Goal: Task Accomplishment & Management: Manage account settings

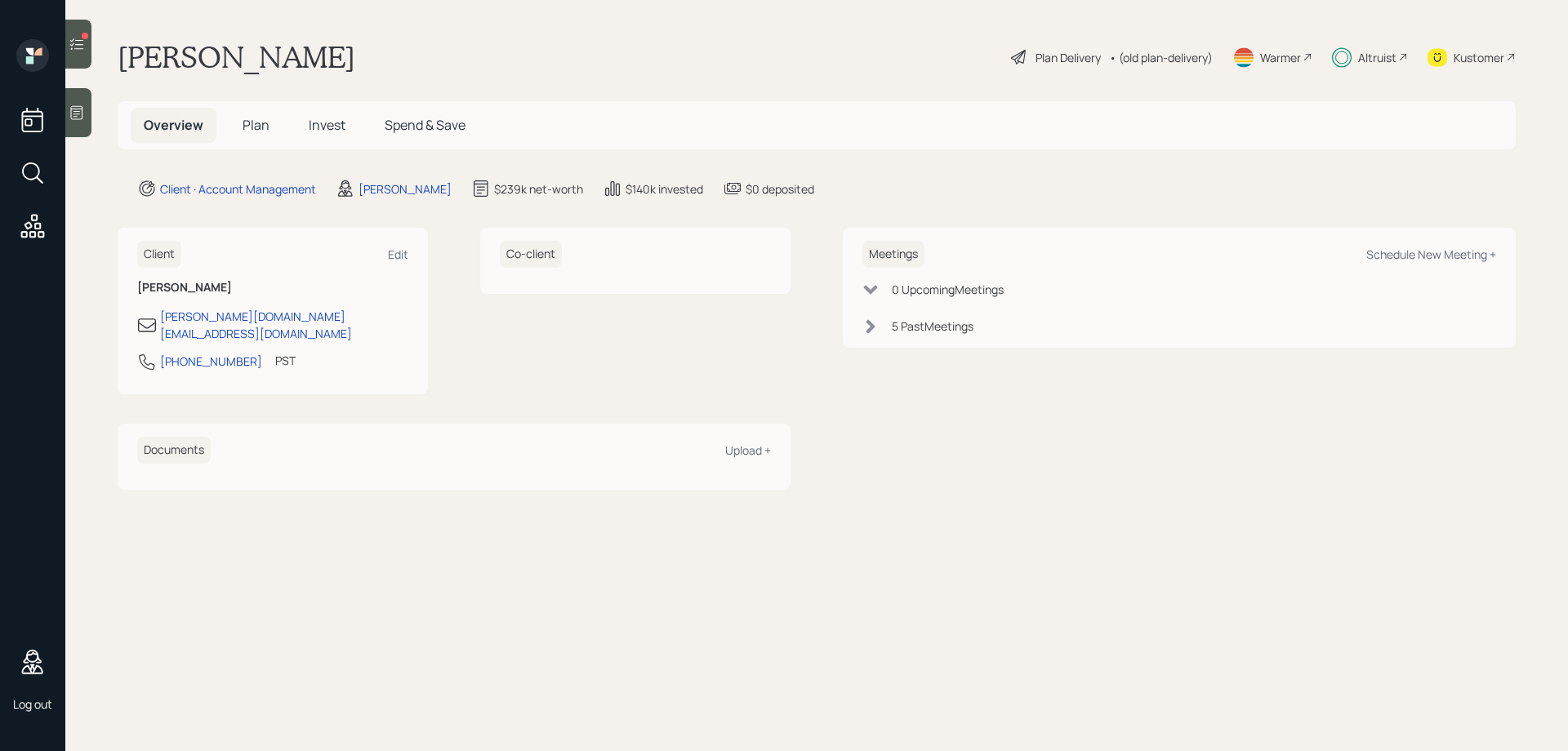
click at [1050, 55] on div "Plan Delivery" at bounding box center [1068, 58] width 65 height 17
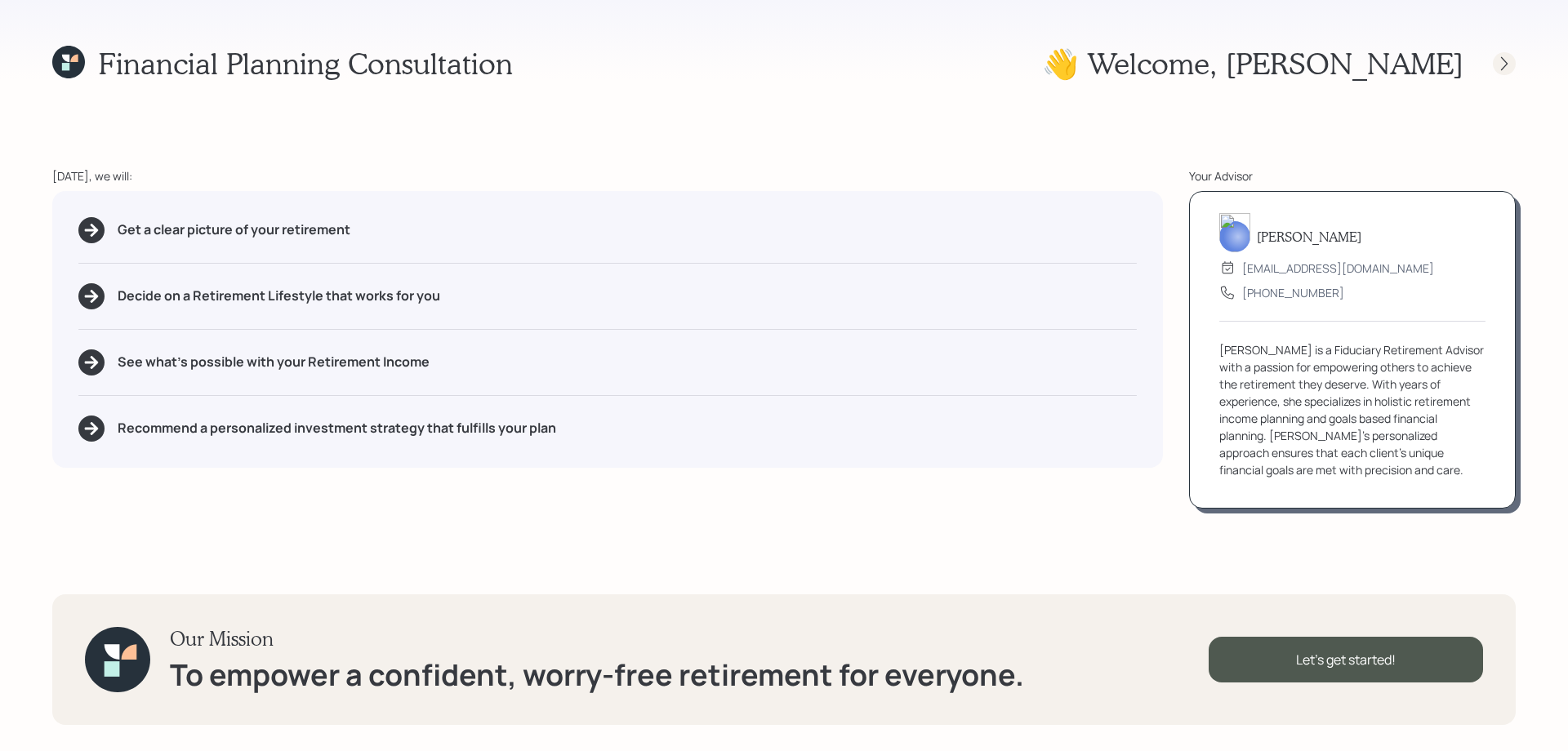
click at [1503, 63] on icon at bounding box center [1504, 64] width 17 height 17
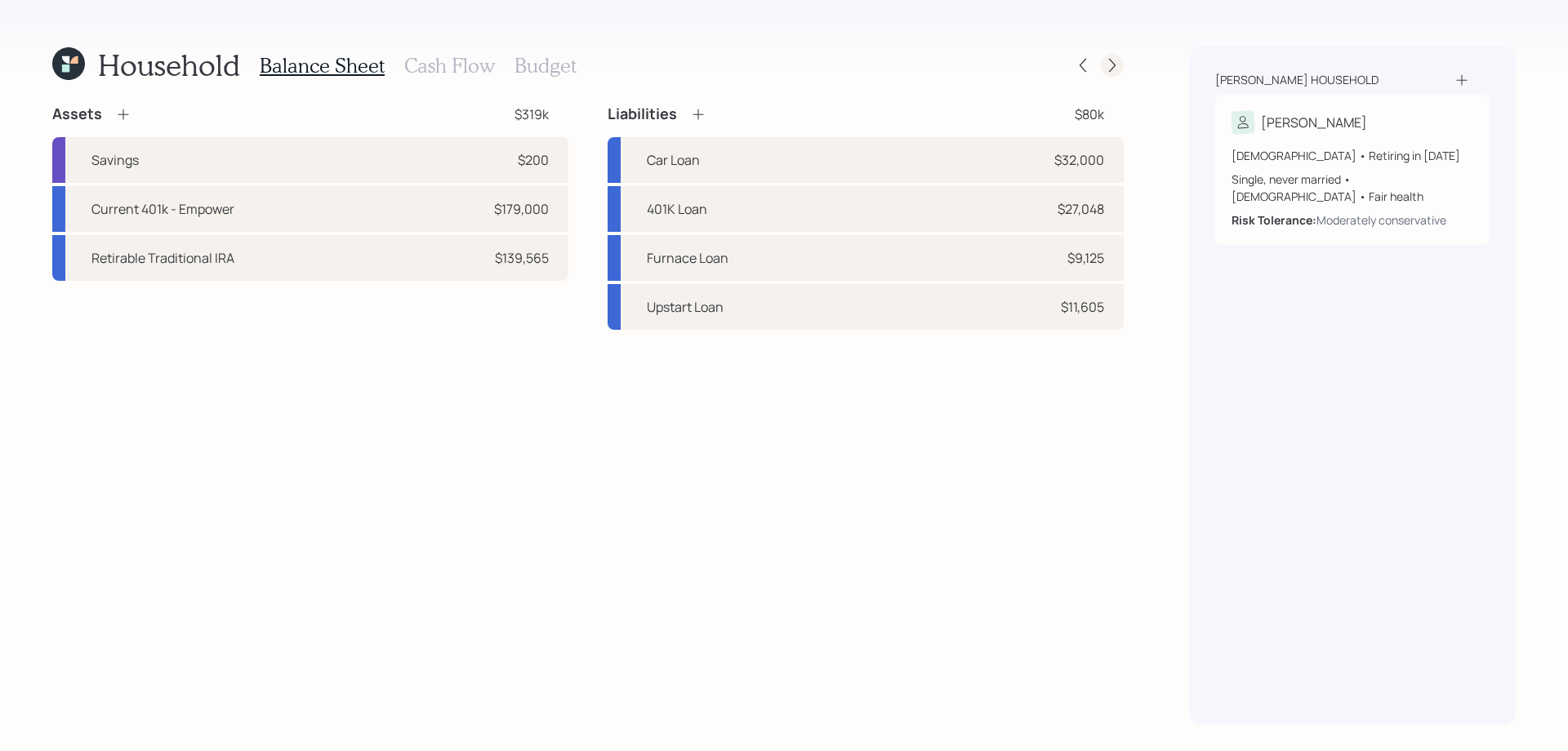
click at [1109, 70] on icon at bounding box center [1112, 65] width 17 height 17
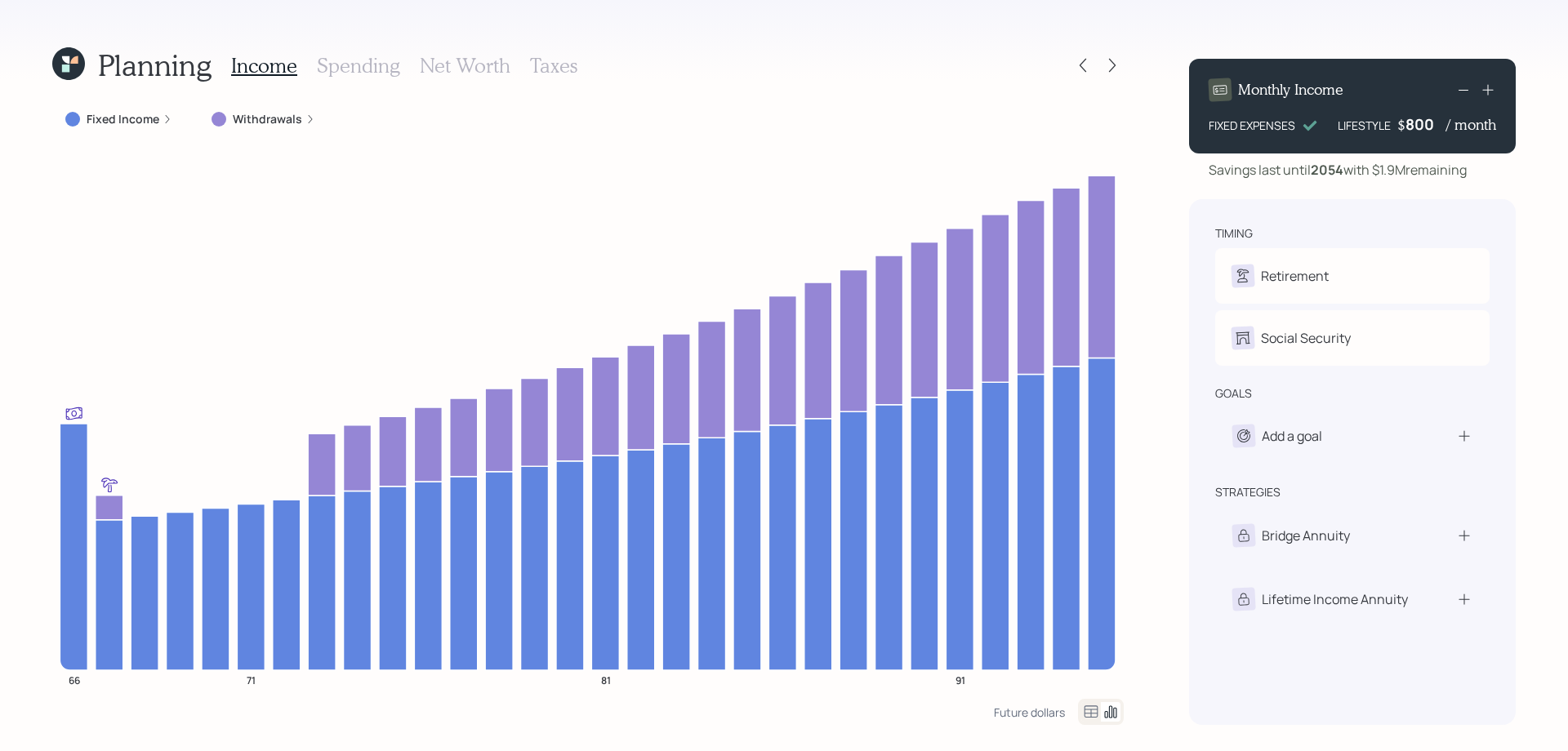
click at [1109, 70] on icon at bounding box center [1112, 65] width 17 height 17
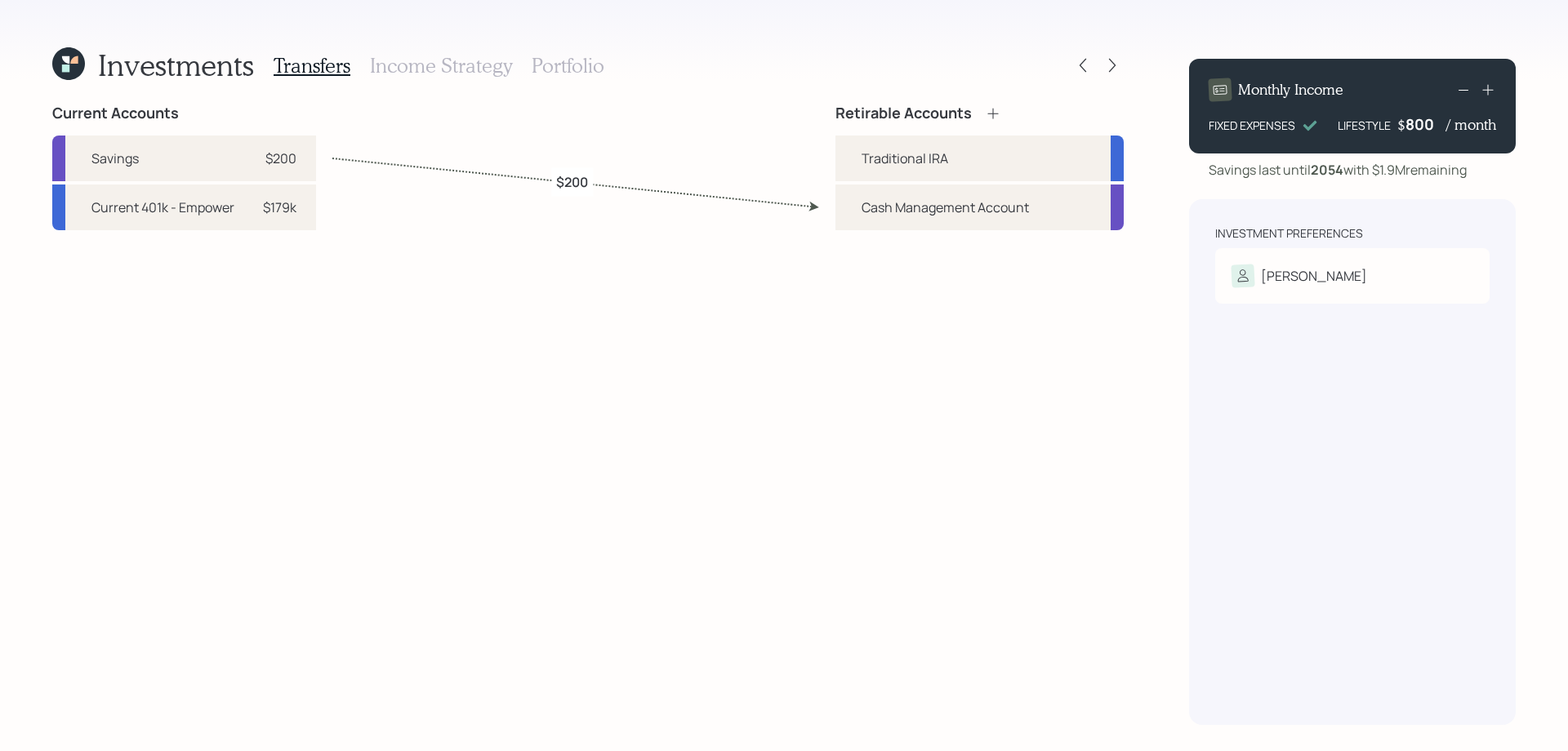
click at [1109, 70] on icon at bounding box center [1112, 65] width 17 height 17
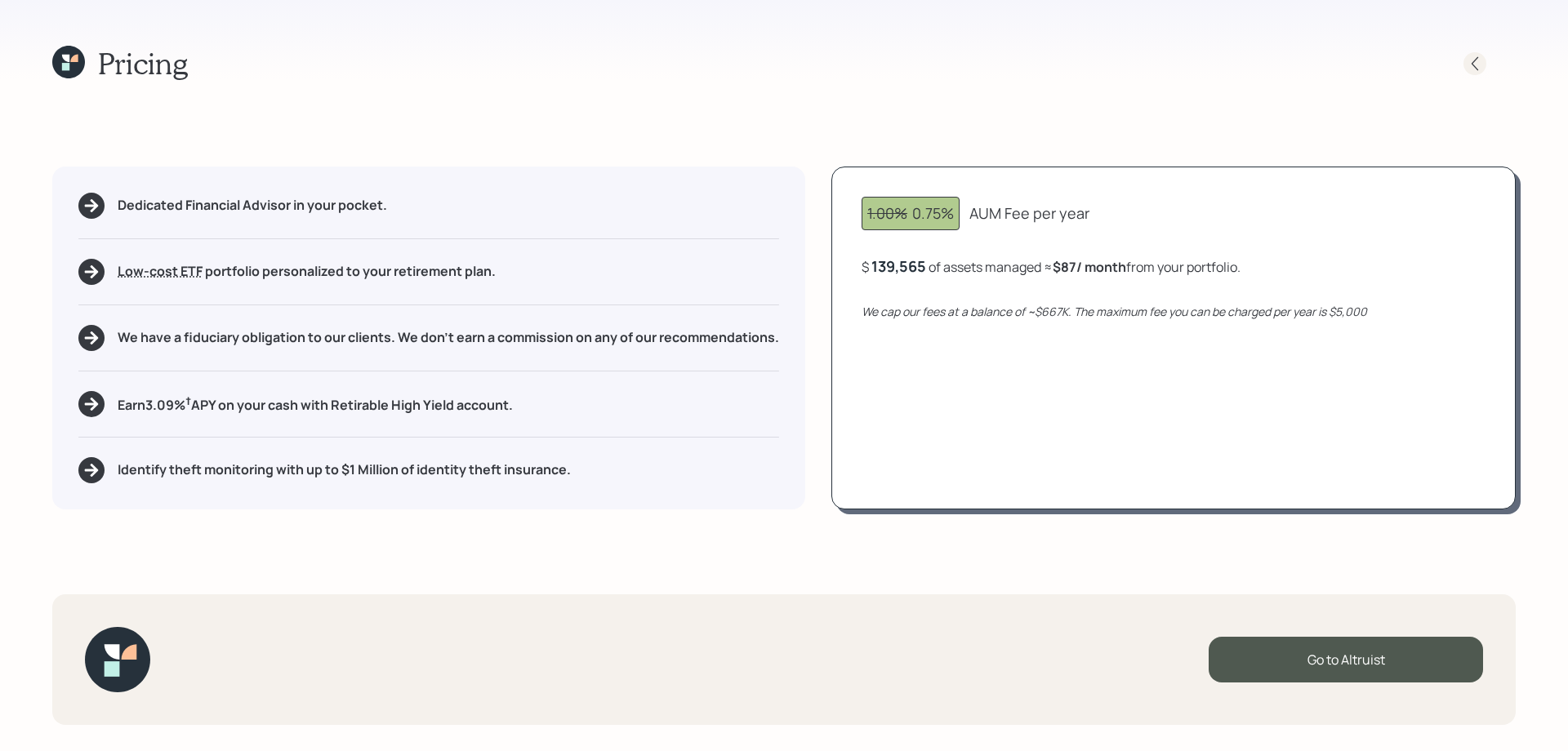
click at [1471, 58] on icon at bounding box center [1475, 64] width 17 height 17
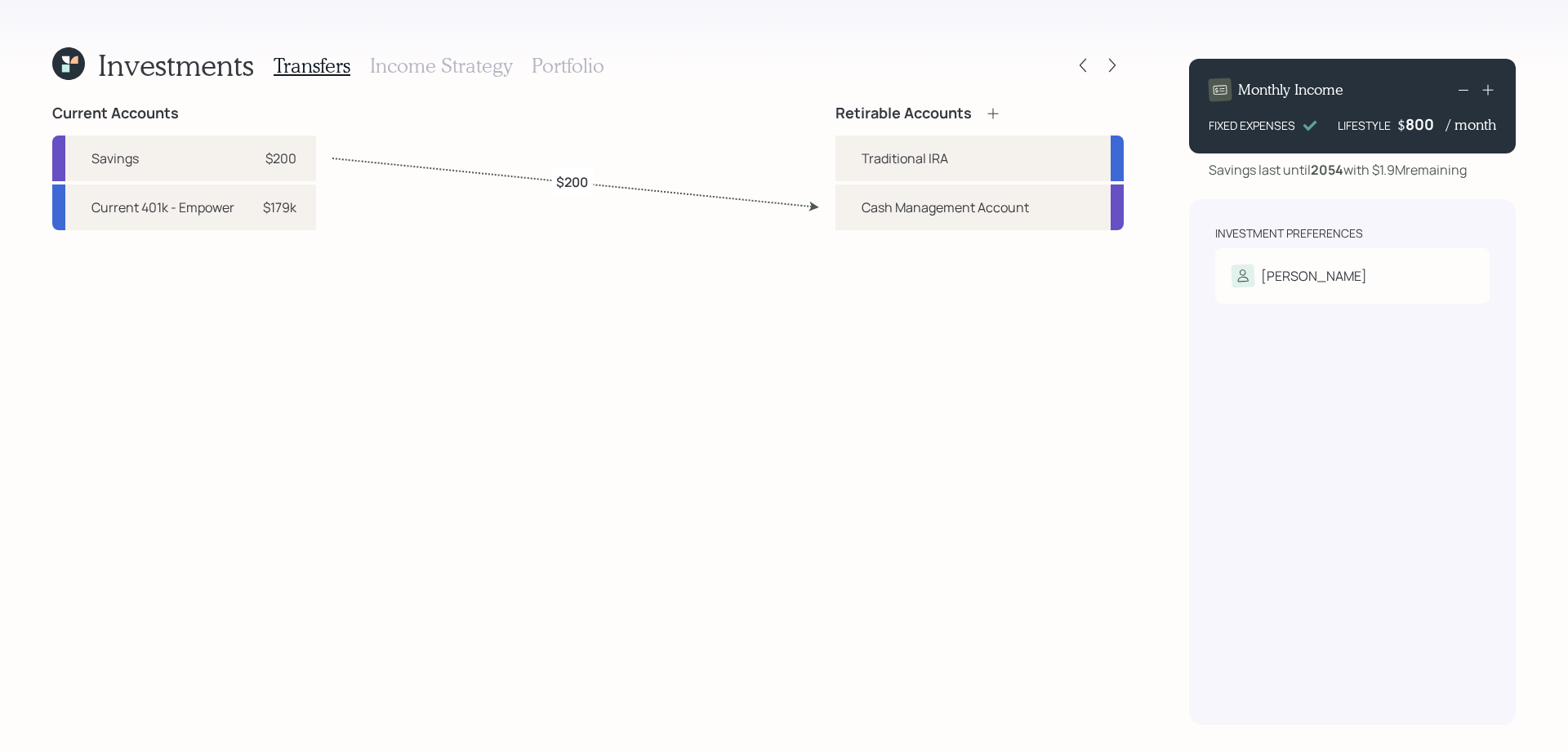
click at [469, 69] on h3 "Income Strategy" at bounding box center [440, 65] width 142 height 24
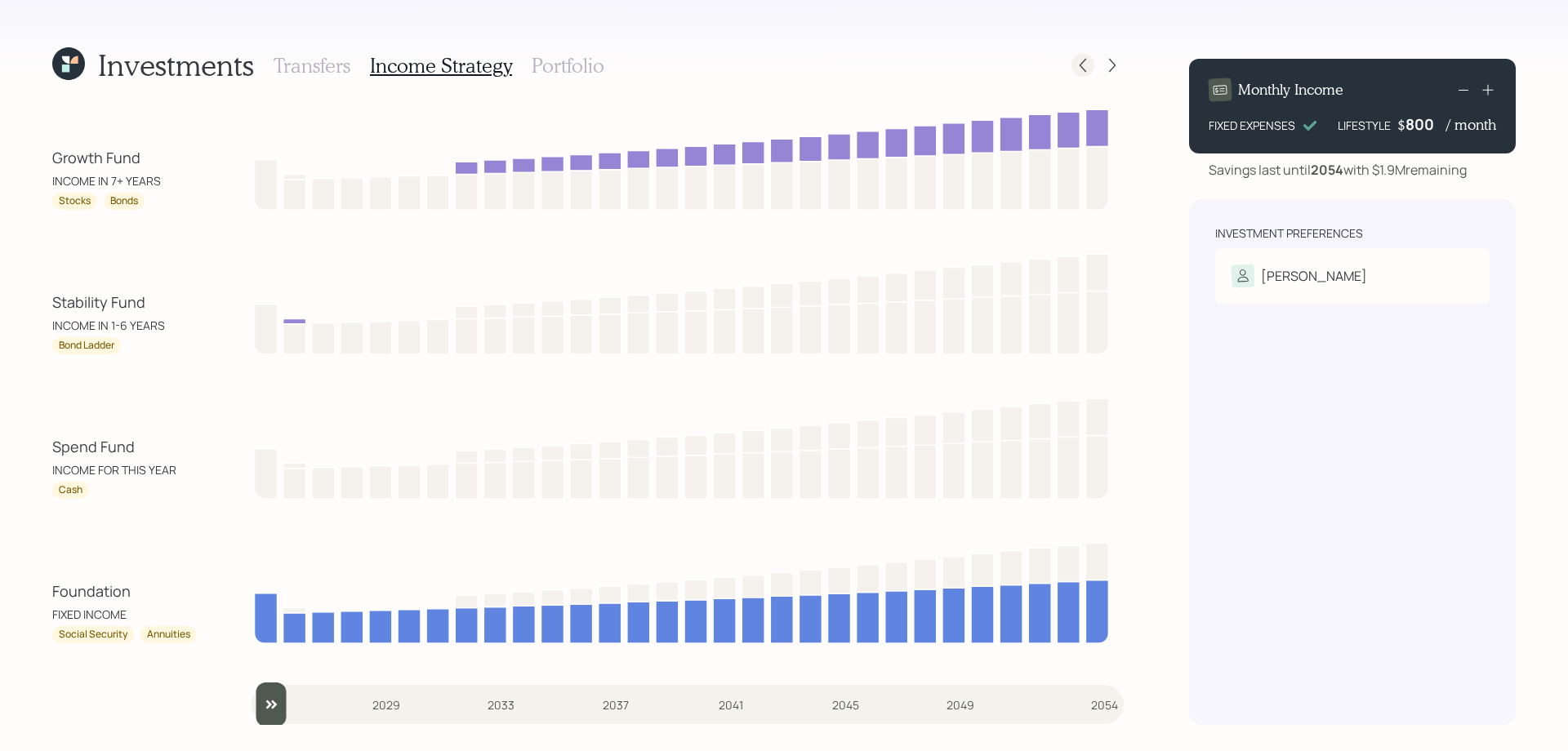
click at [1086, 67] on icon at bounding box center [1083, 65] width 17 height 17
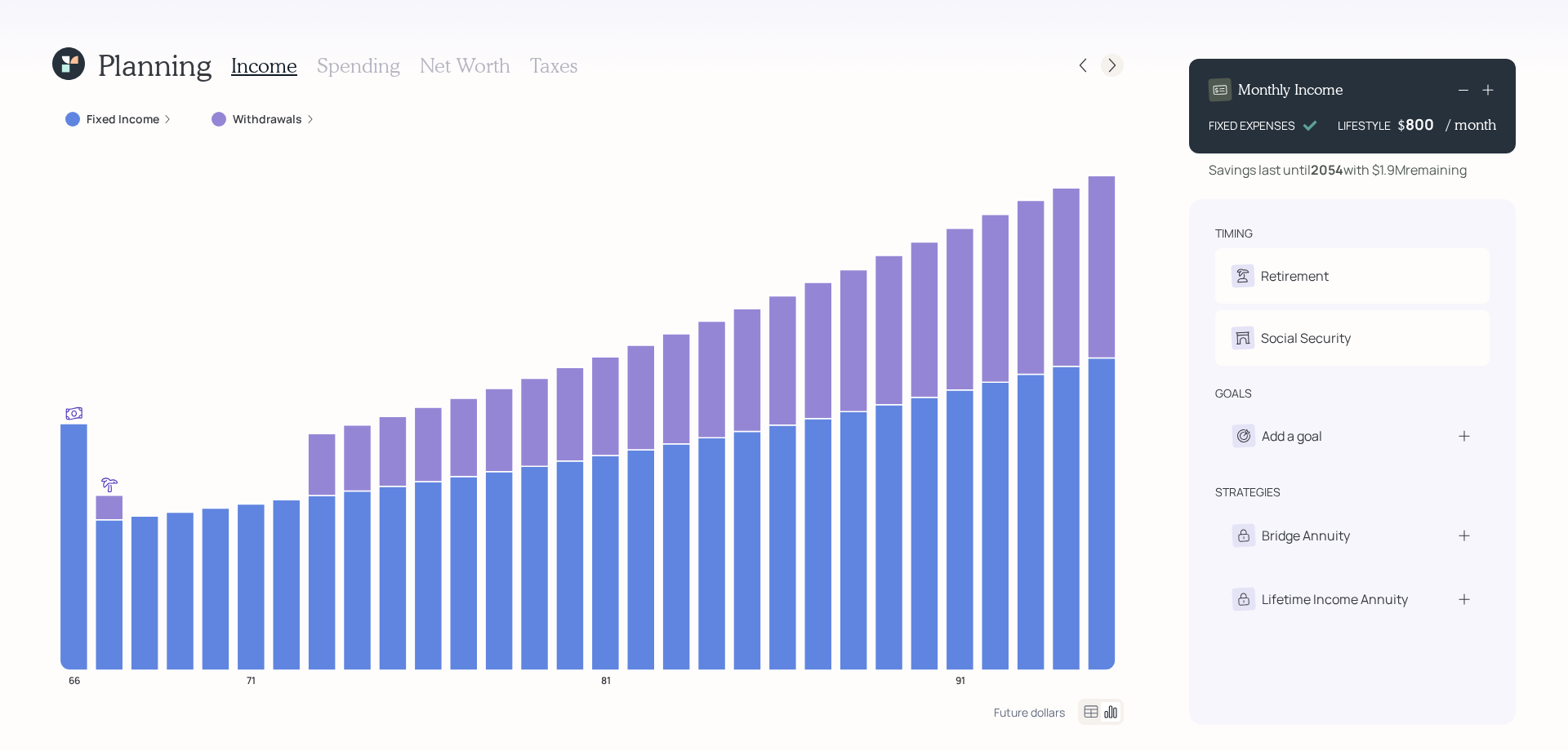
click at [1107, 67] on icon at bounding box center [1112, 65] width 17 height 17
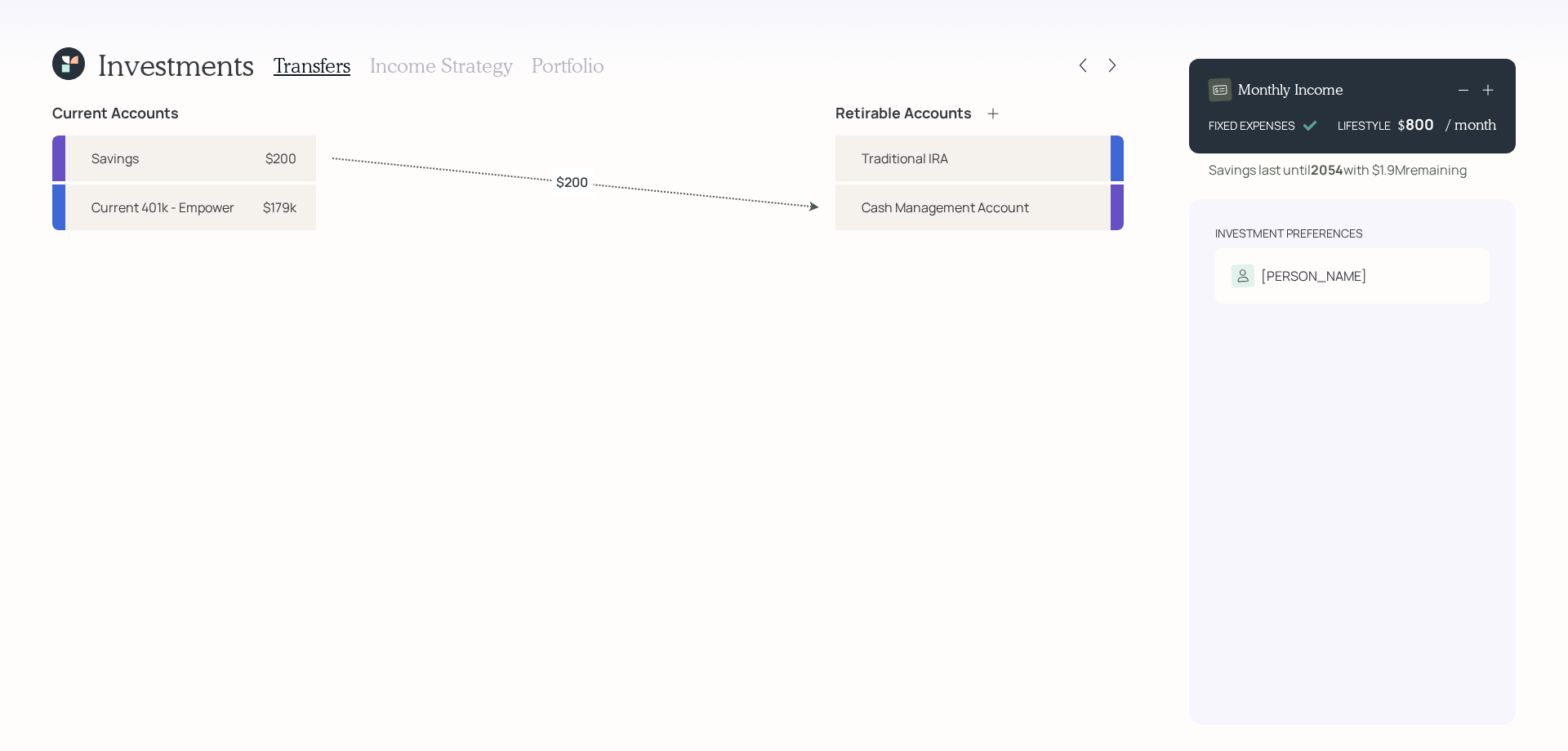
click at [420, 57] on h3 "Income Strategy" at bounding box center [440, 65] width 142 height 24
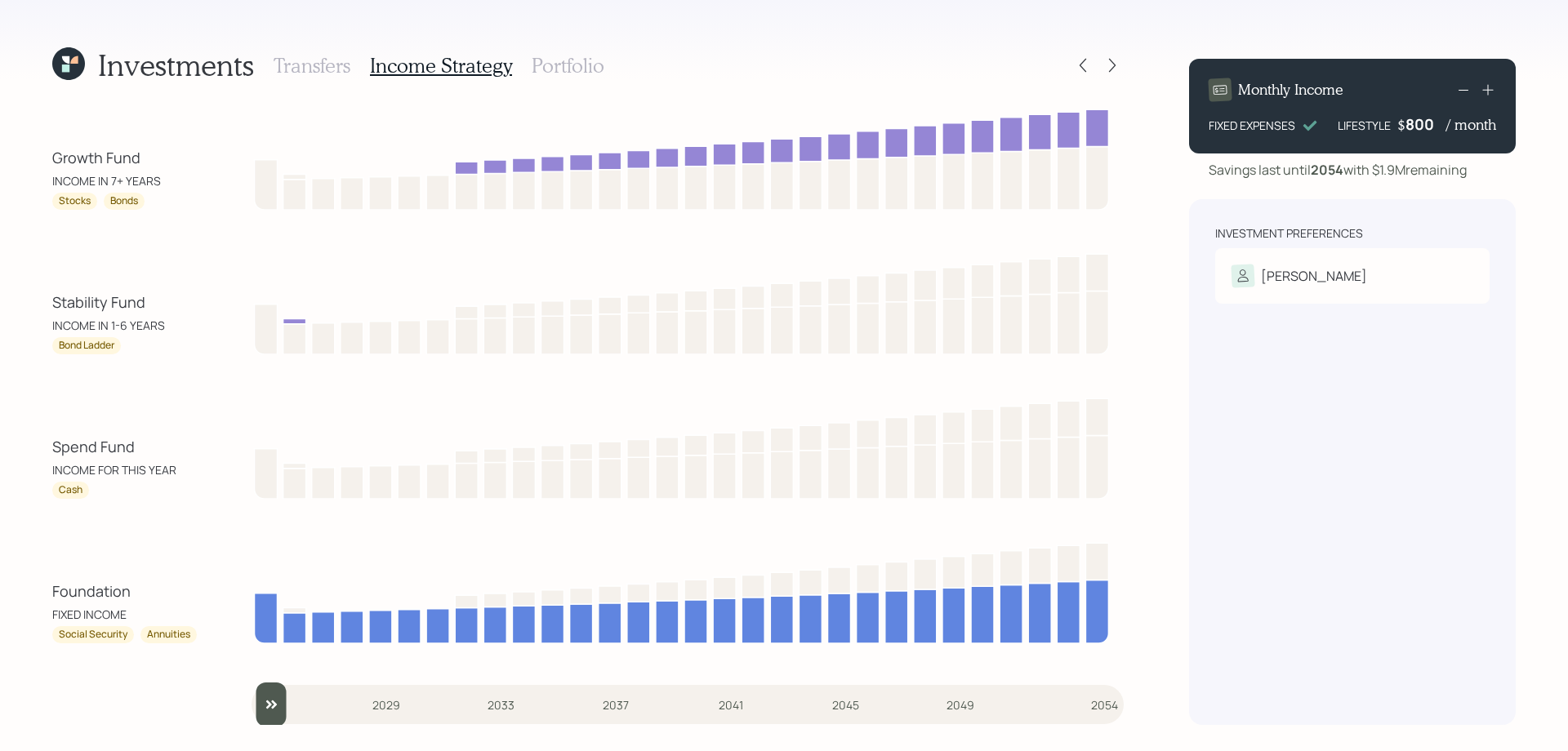
click at [542, 70] on h3 "Portfolio" at bounding box center [567, 65] width 72 height 24
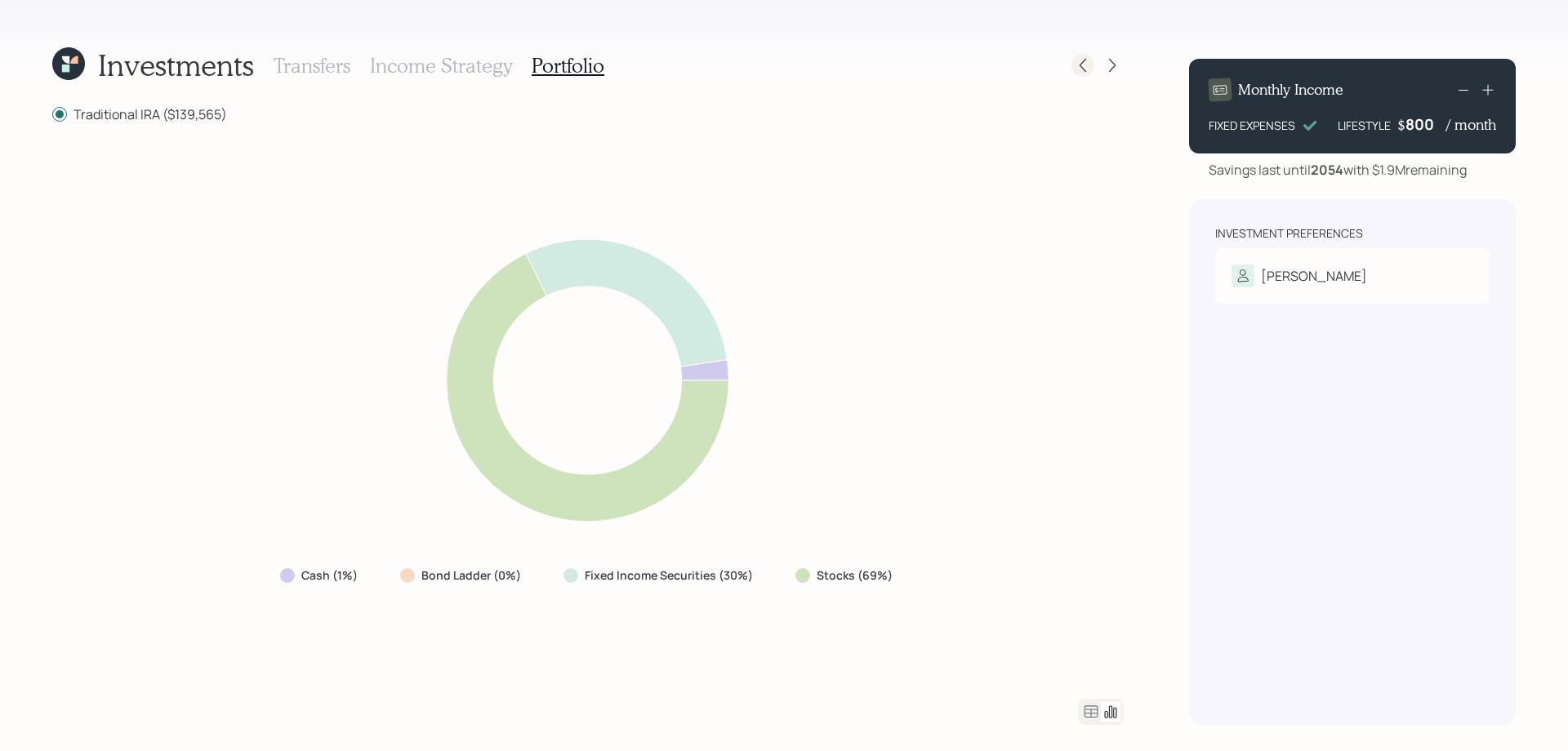
click at [1083, 66] on icon at bounding box center [1083, 65] width 17 height 17
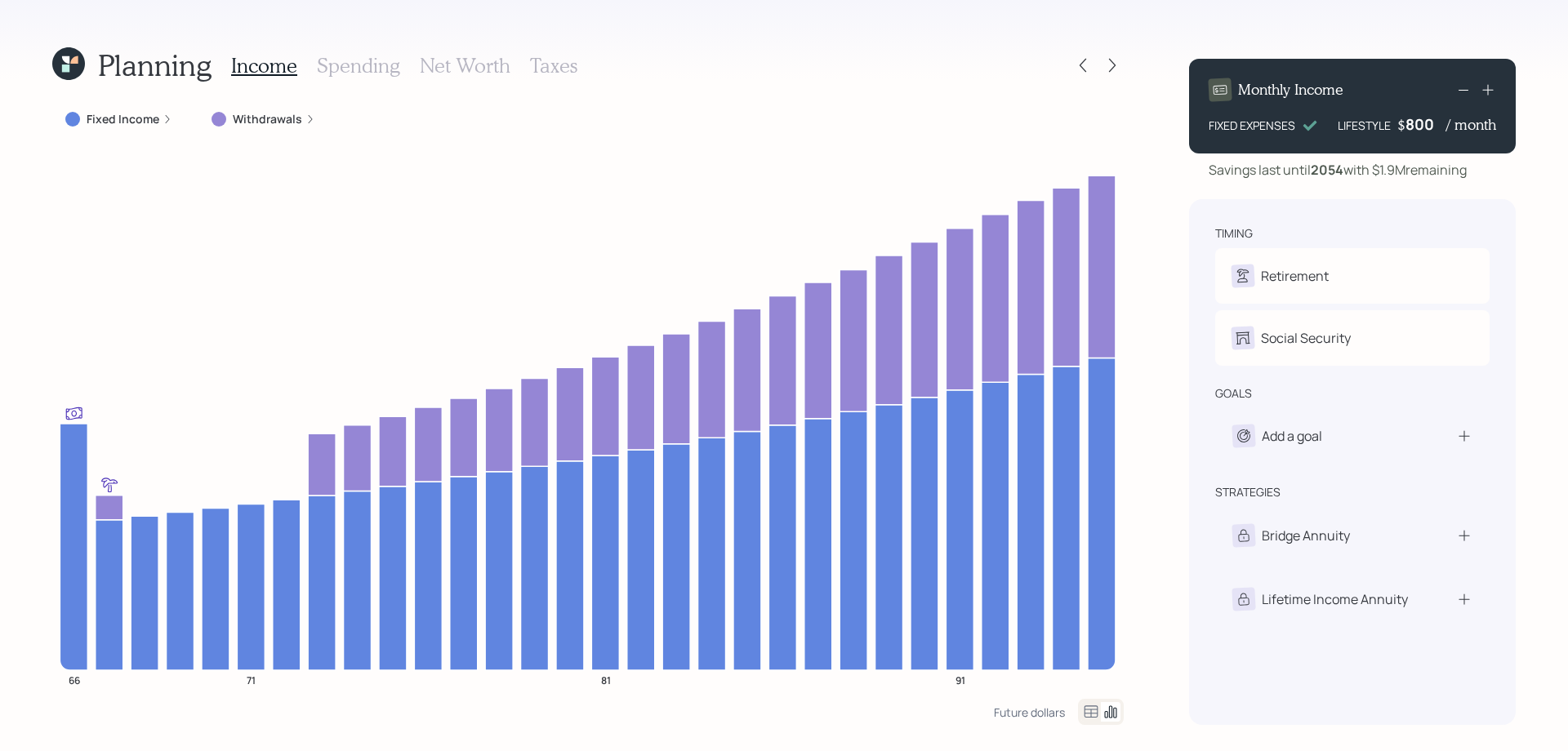
click at [350, 78] on div "Income Spending Net Worth Taxes" at bounding box center [404, 64] width 346 height 39
click at [357, 61] on h3 "Spending" at bounding box center [359, 65] width 84 height 24
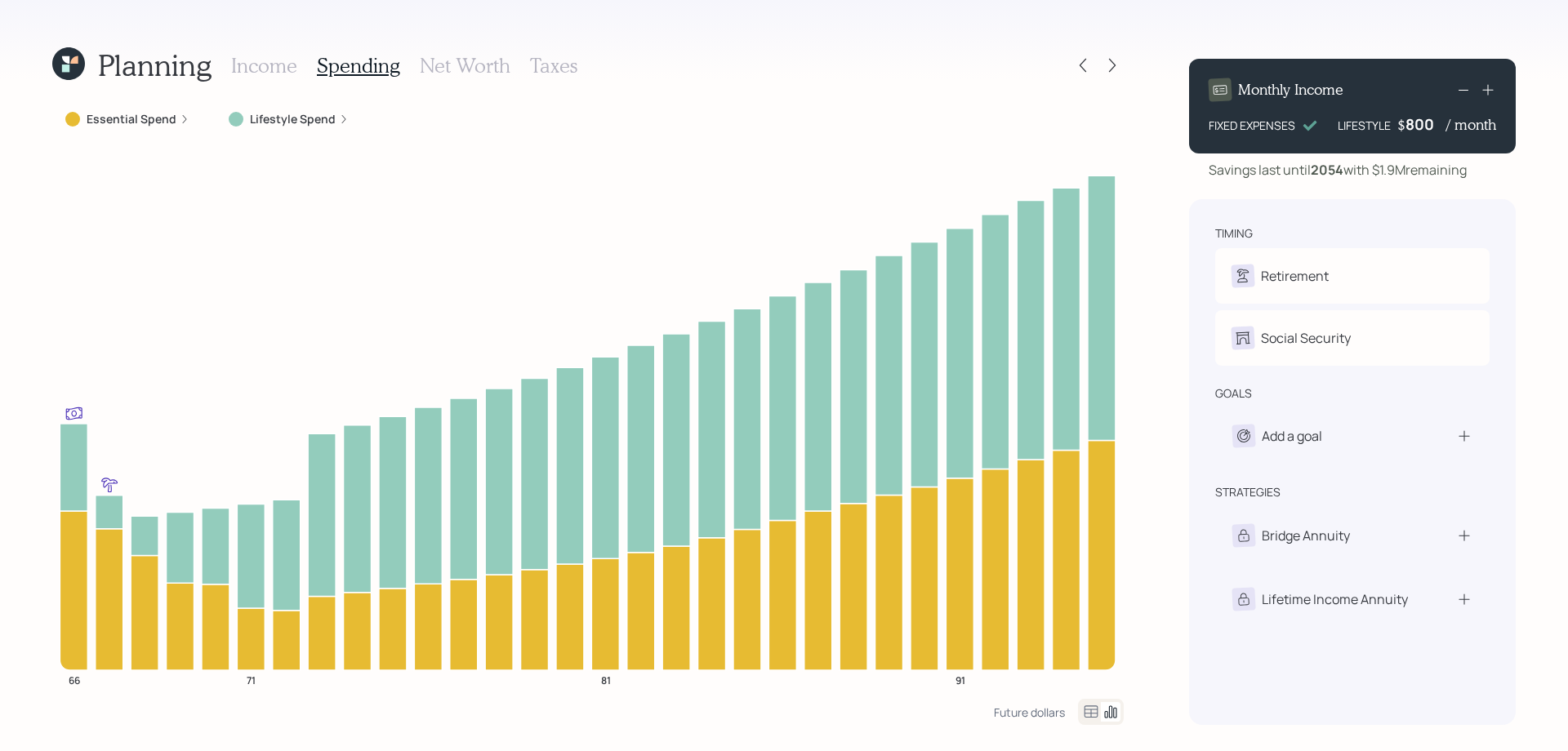
click at [445, 78] on div "Income Spending Net Worth Taxes" at bounding box center [404, 64] width 346 height 39
click at [466, 66] on h3 "Net Worth" at bounding box center [465, 65] width 91 height 24
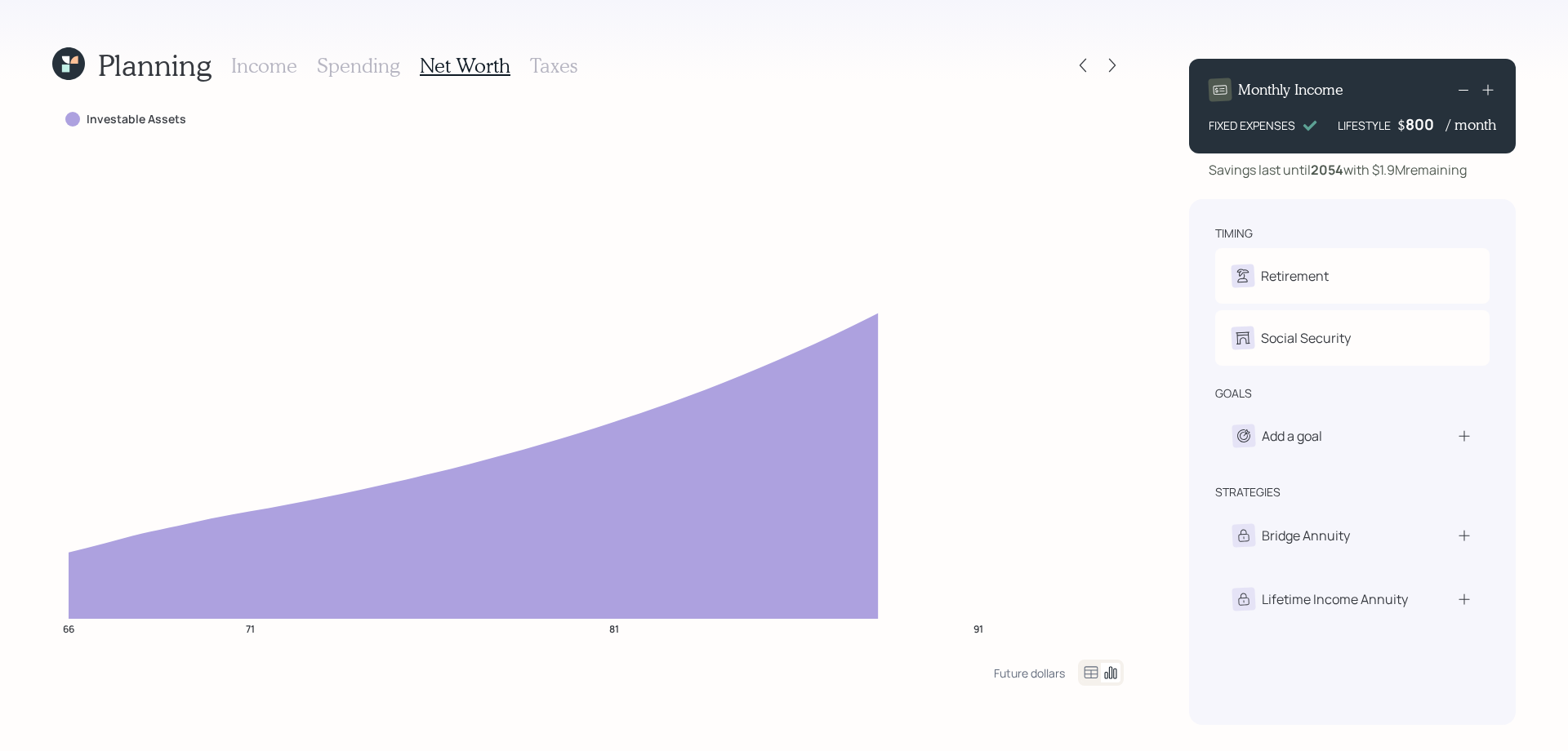
click at [553, 63] on h3 "Taxes" at bounding box center [553, 65] width 47 height 24
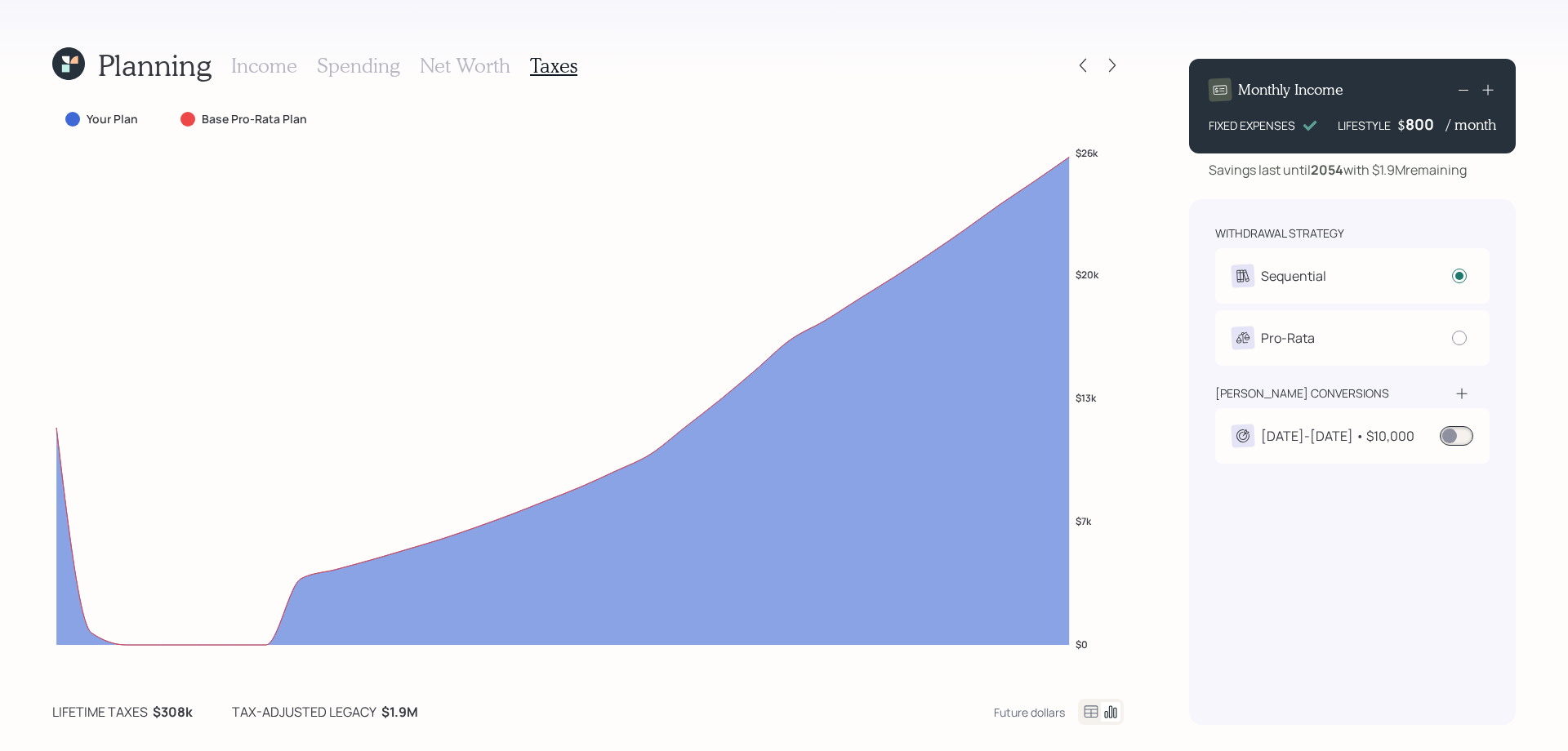
click at [1349, 570] on div "withdrawal strategy Sequential Withdraw from accounts in order: Taxable → Tax-D…" at bounding box center [1352, 462] width 327 height 525
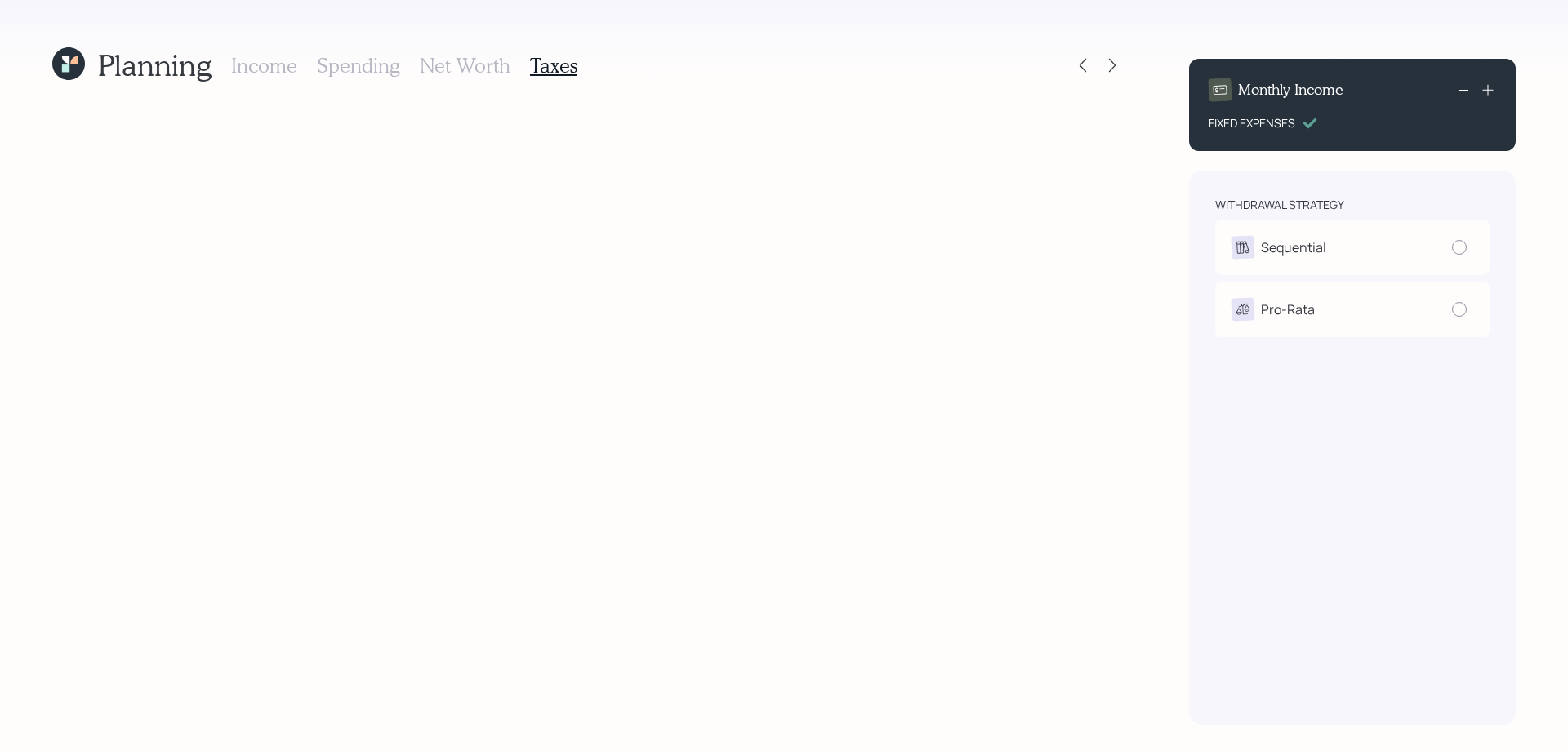
radio input "true"
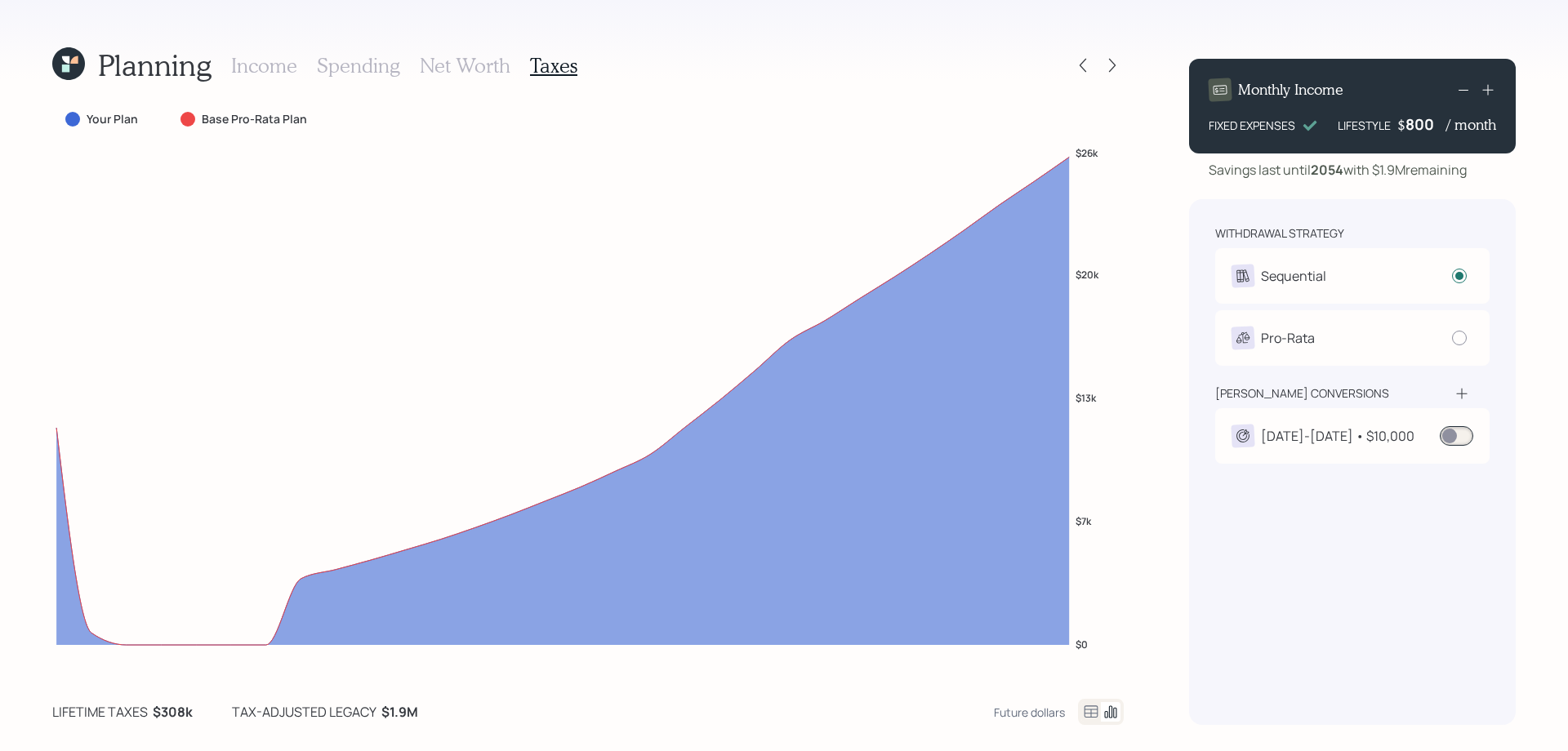
click at [1377, 438] on div "[DATE]-[DATE] • $10,000" at bounding box center [1338, 436] width 153 height 19
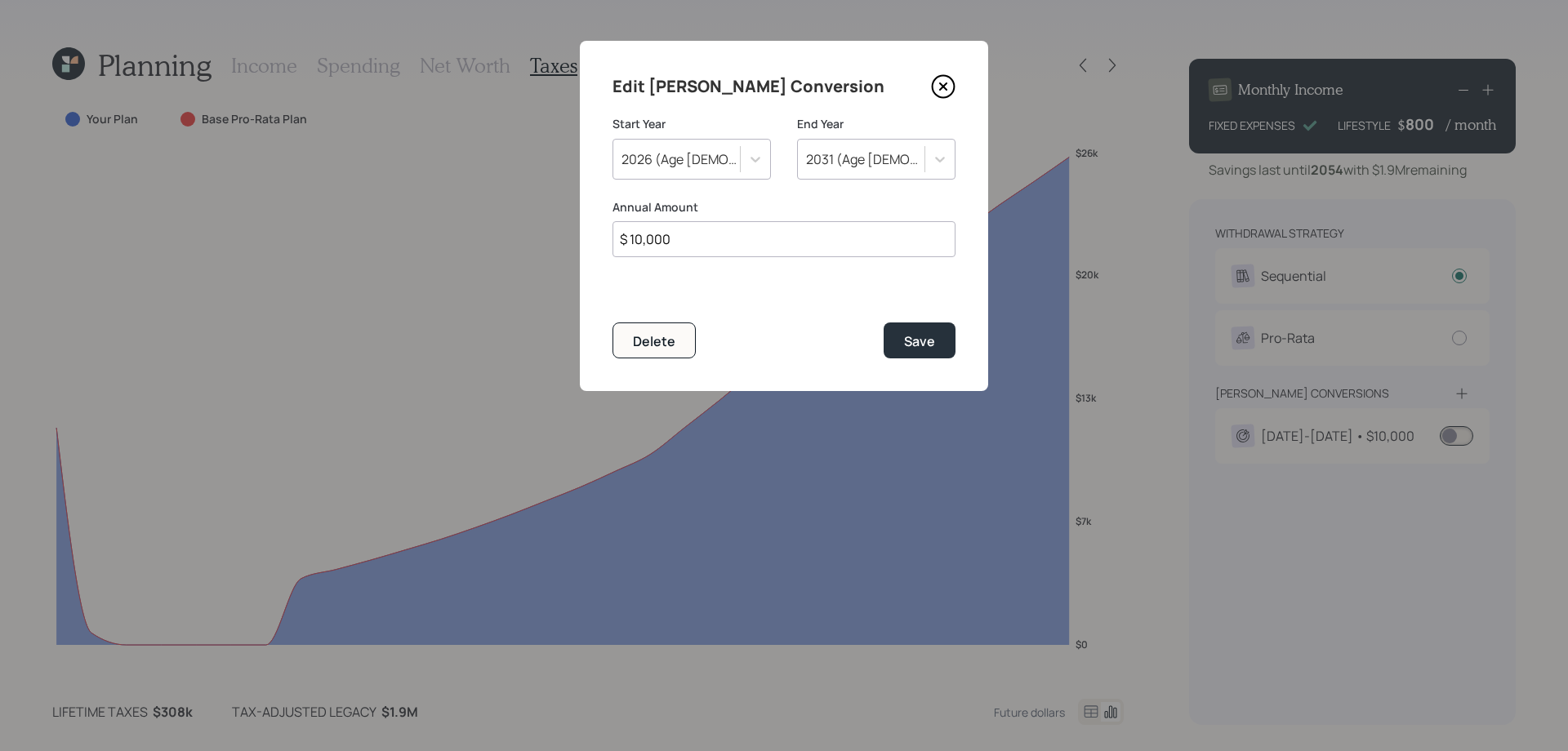
click at [948, 87] on icon at bounding box center [943, 86] width 24 height 24
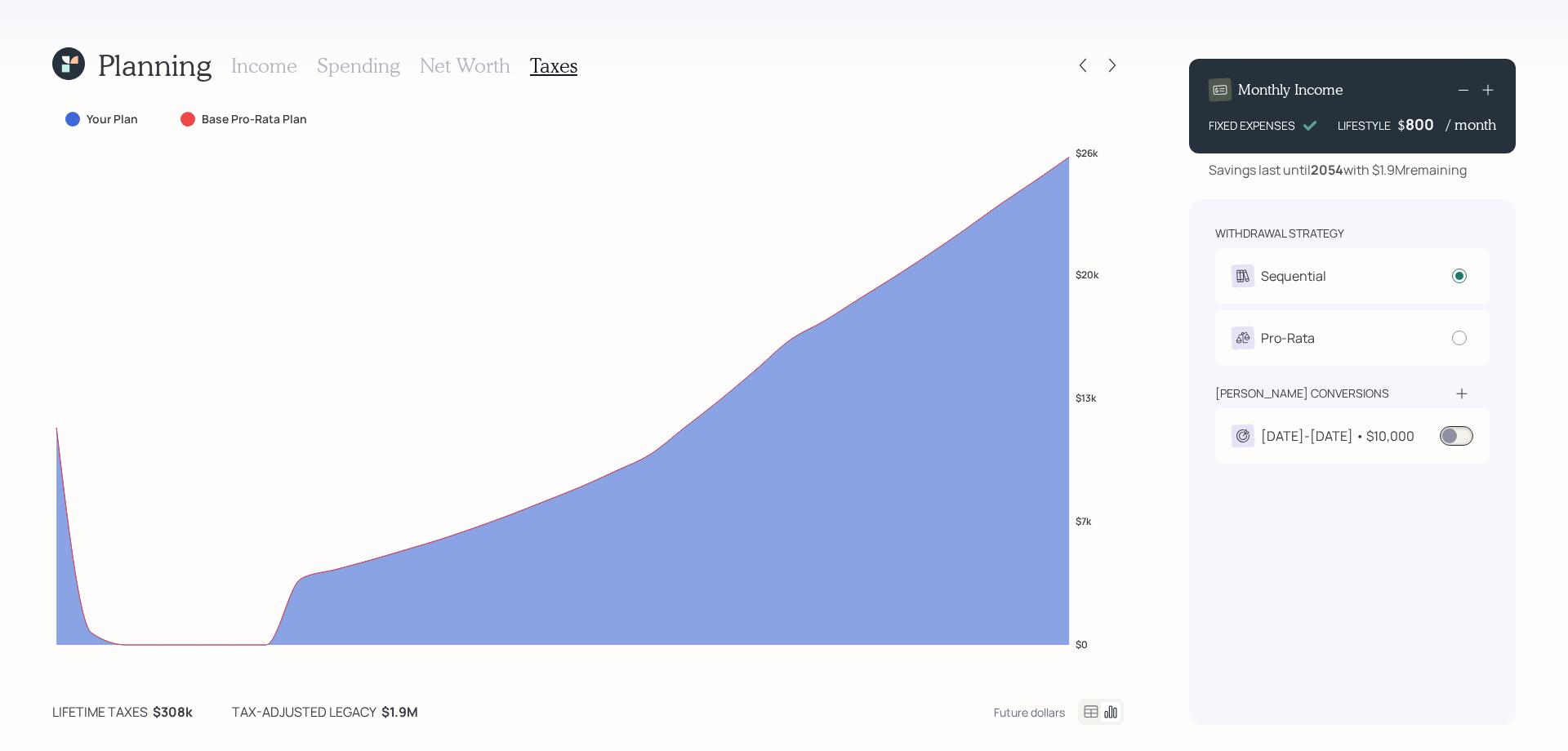
click at [1456, 441] on span at bounding box center [1456, 436] width 33 height 19
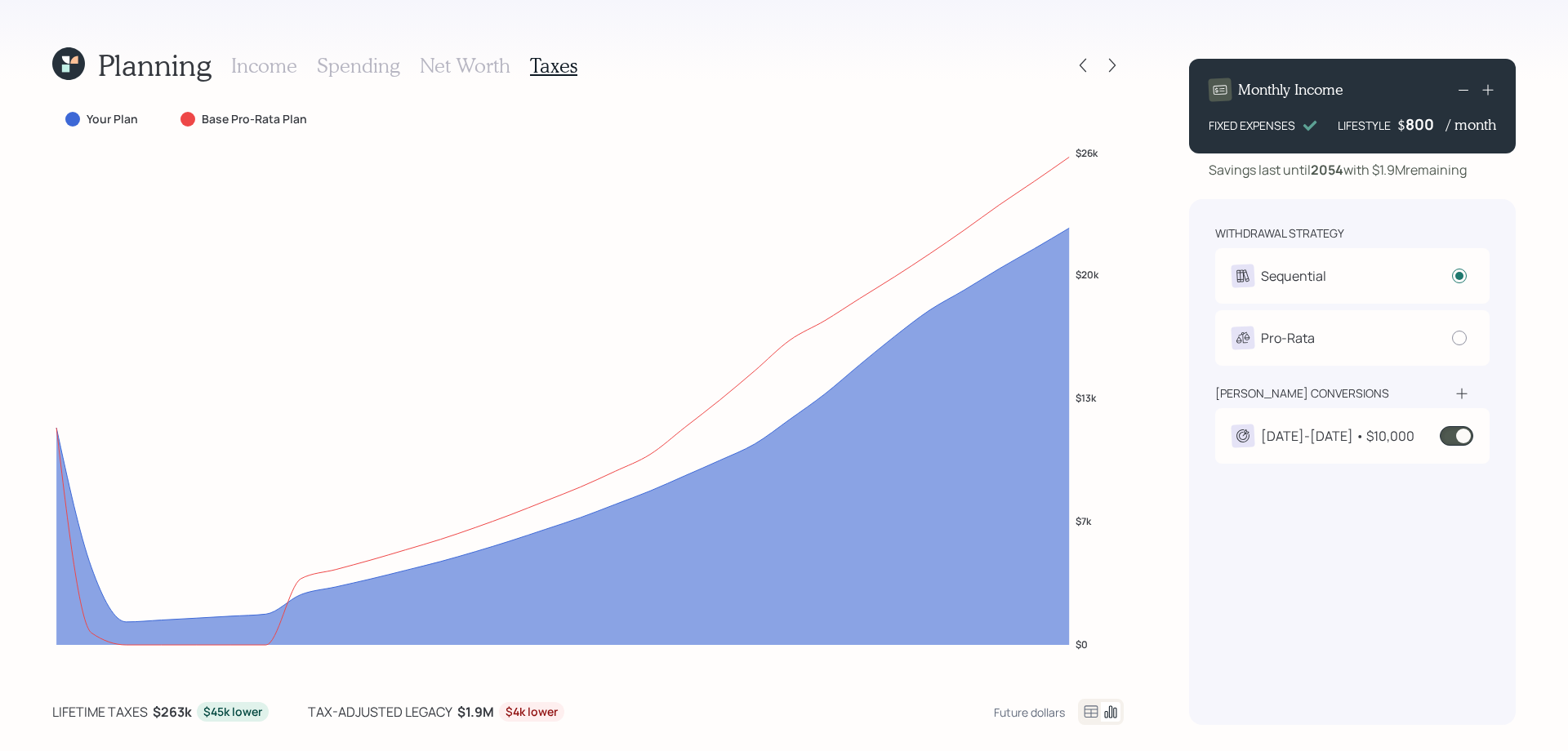
click at [1321, 446] on div "[DATE]-[DATE] • $10,000" at bounding box center [1323, 436] width 183 height 23
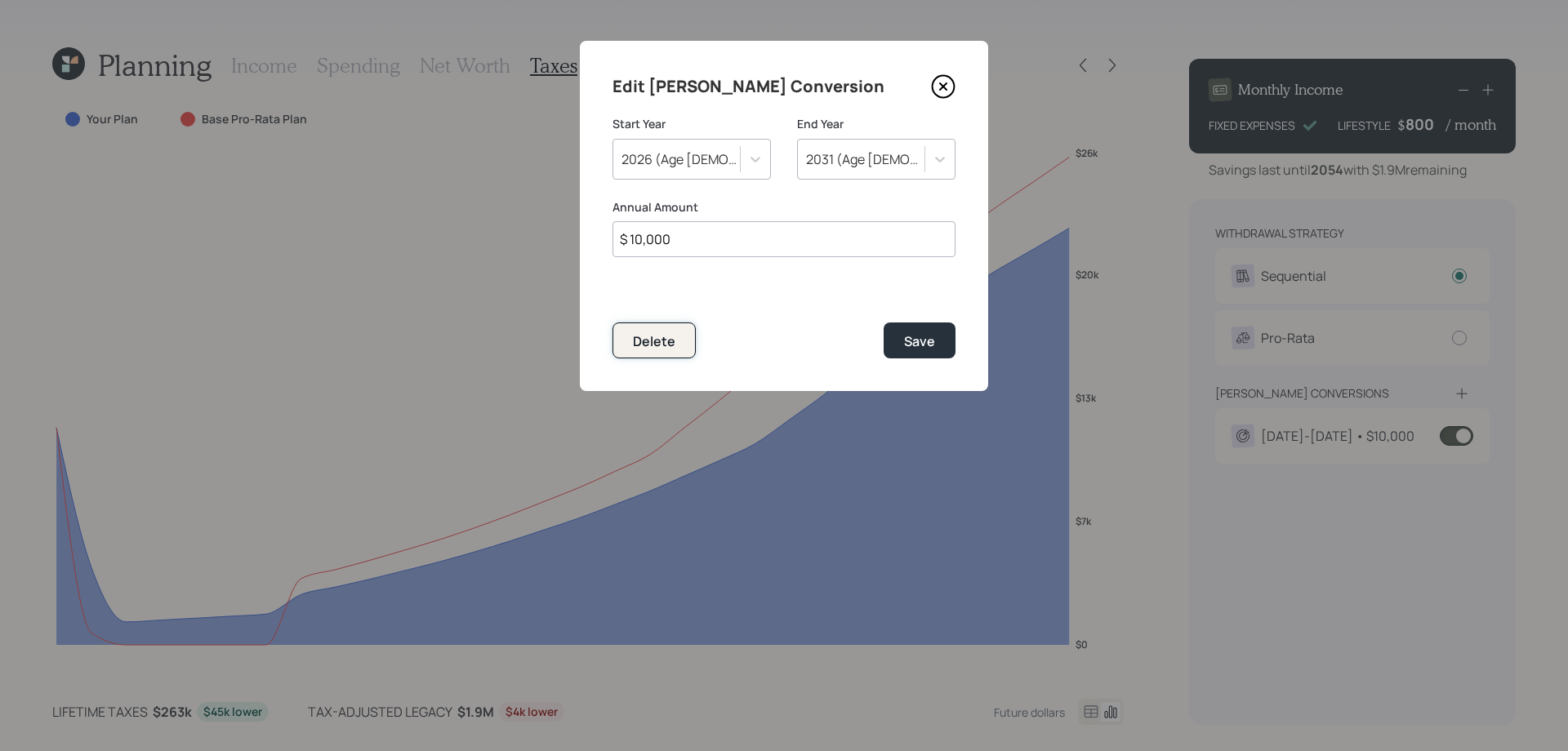
click at [662, 344] on div "Delete" at bounding box center [654, 341] width 43 height 18
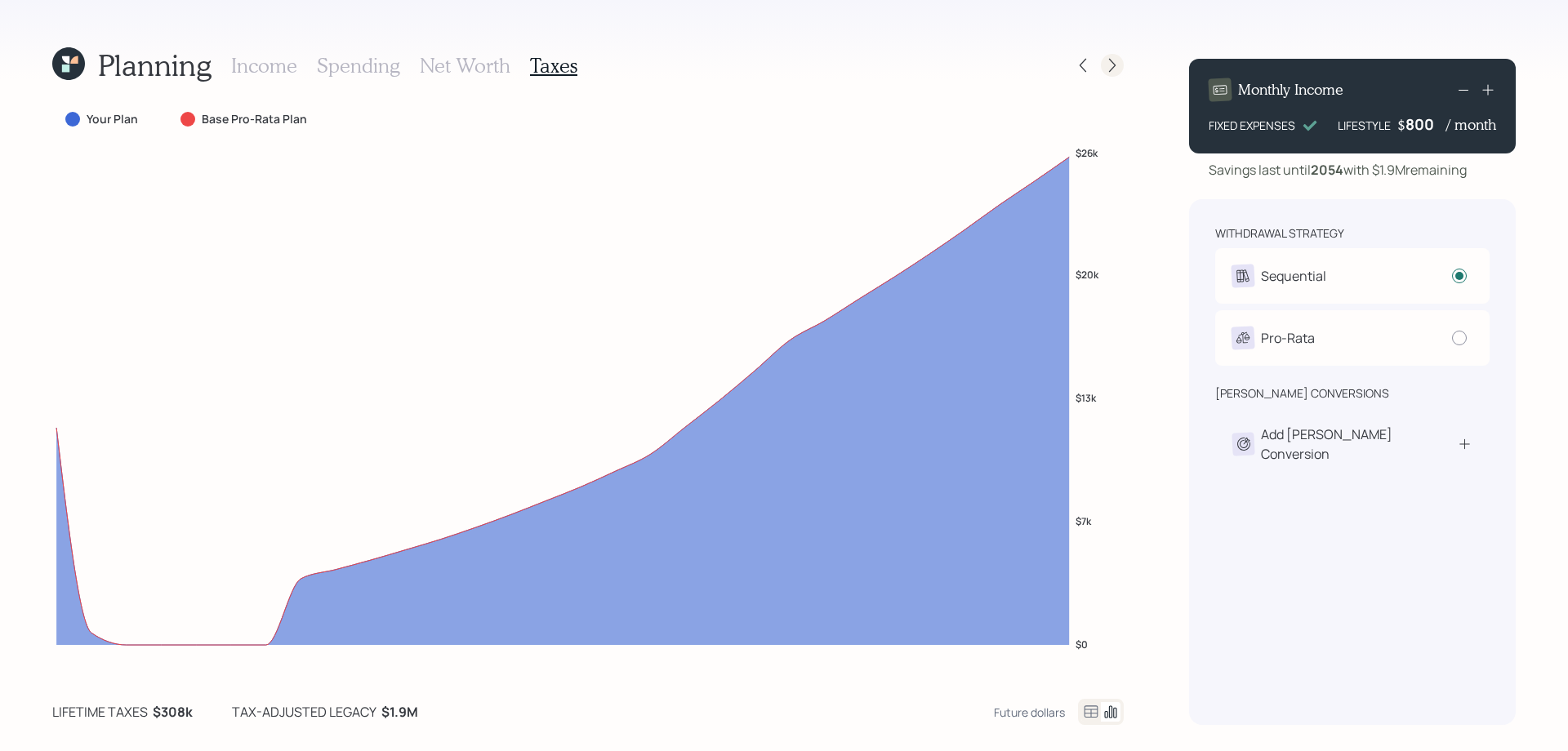
click at [1118, 60] on icon at bounding box center [1112, 65] width 17 height 17
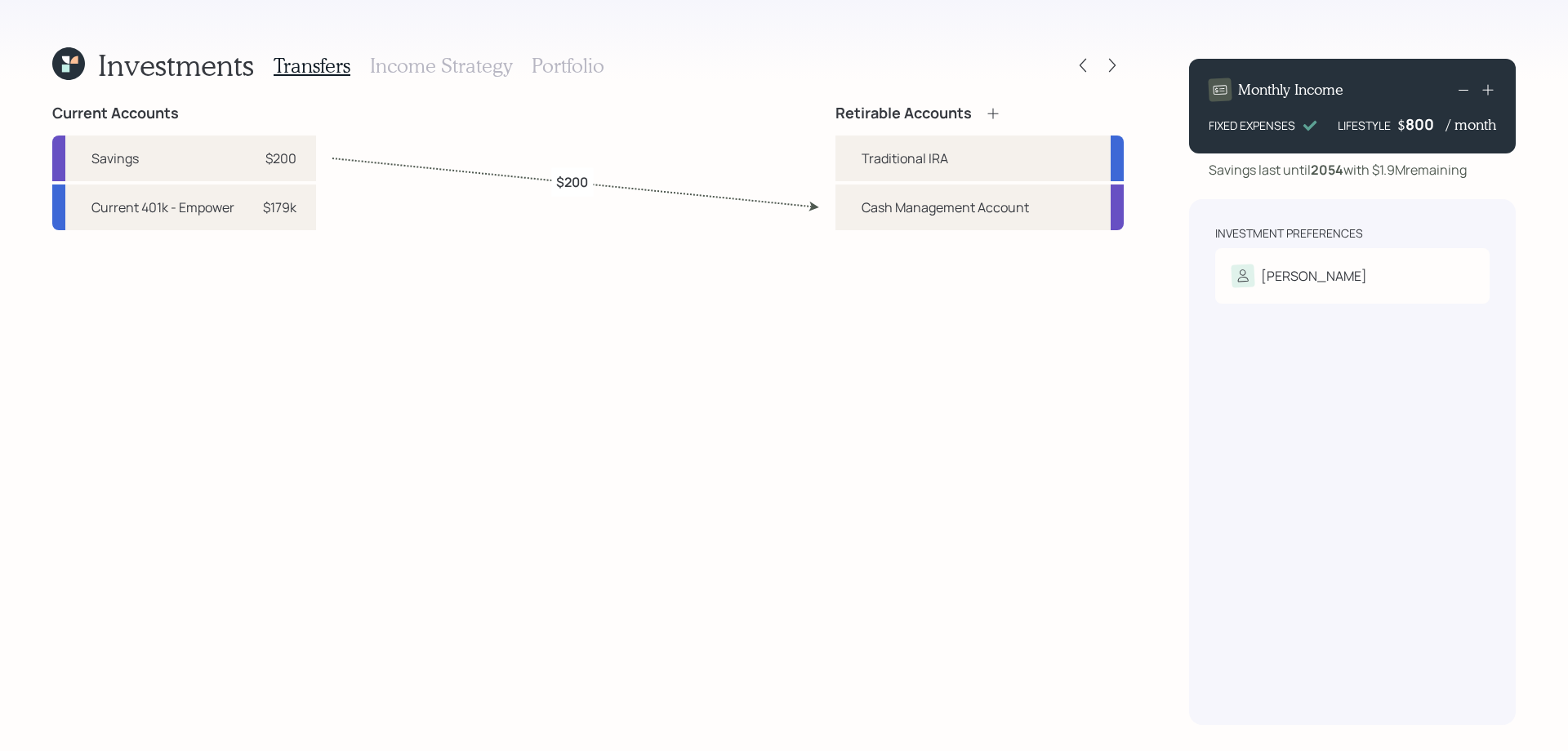
click at [459, 66] on h3 "Income Strategy" at bounding box center [440, 65] width 142 height 24
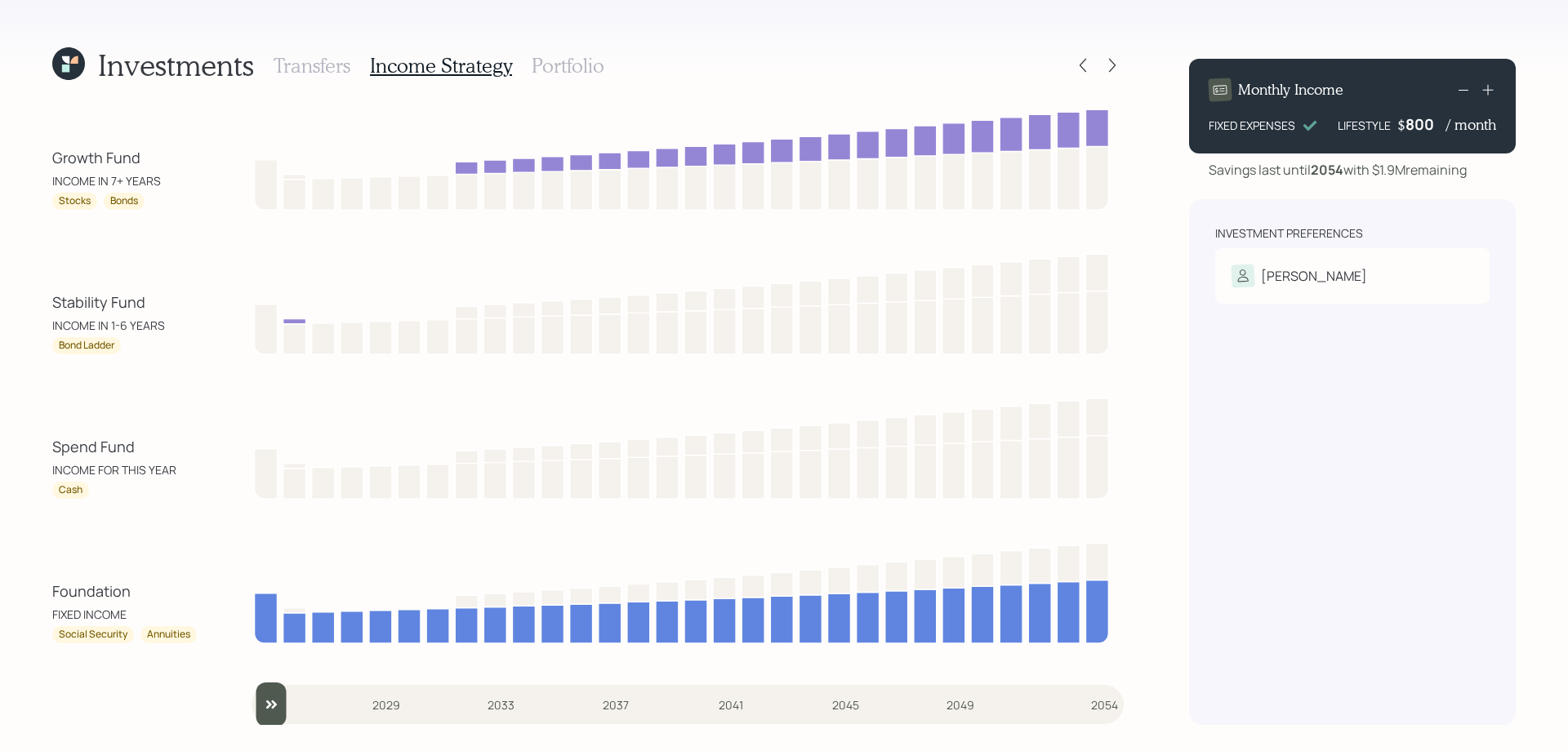
click at [549, 61] on h3 "Portfolio" at bounding box center [567, 65] width 72 height 24
